Goal: Task Accomplishment & Management: Complete application form

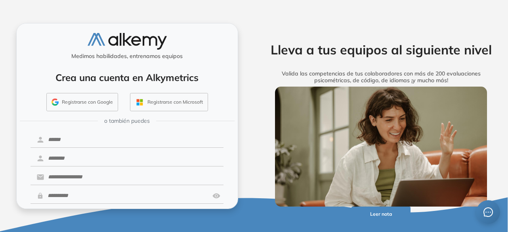
click at [70, 103] on button "Registrarse con Google" at bounding box center [82, 102] width 72 height 18
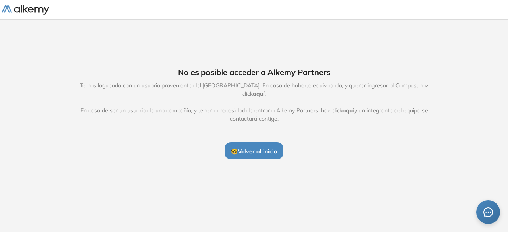
click at [265, 147] on span "🤓 Volver al inicio" at bounding box center [254, 150] width 46 height 7
